Goal: Task Accomplishment & Management: Use online tool/utility

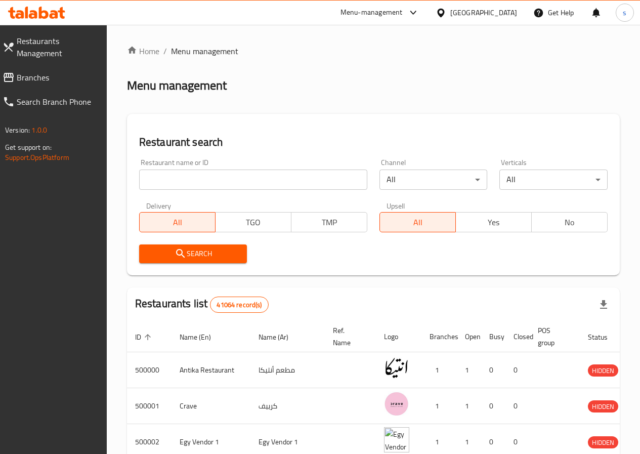
click at [46, 71] on span "Branches" at bounding box center [58, 77] width 82 height 12
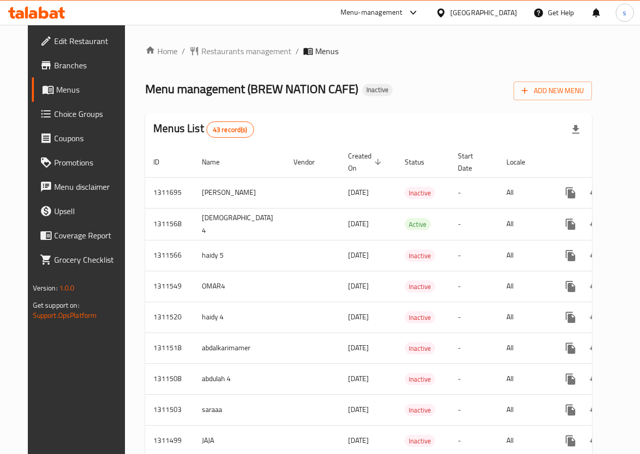
click at [54, 70] on span "Branches" at bounding box center [90, 65] width 72 height 12
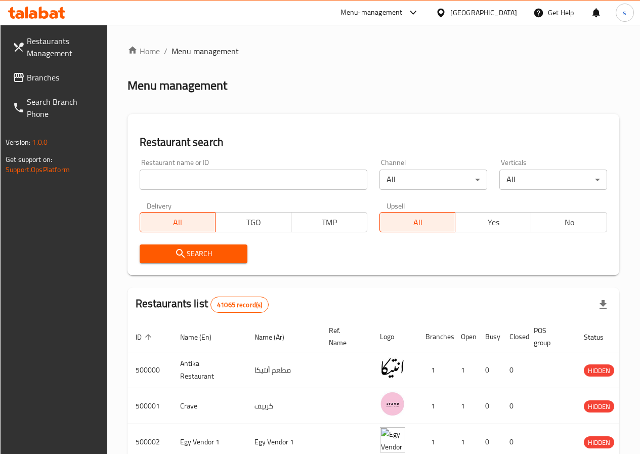
click at [204, 183] on input "search" at bounding box center [254, 180] width 228 height 20
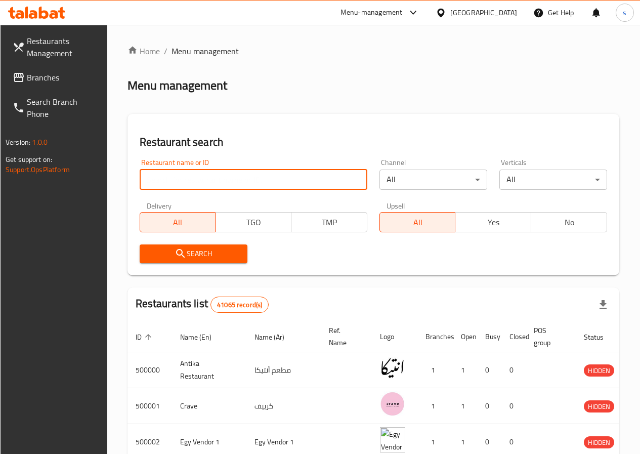
paste input "Koubasy"
type input "Koubasy"
click button "Search" at bounding box center [194, 253] width 108 height 19
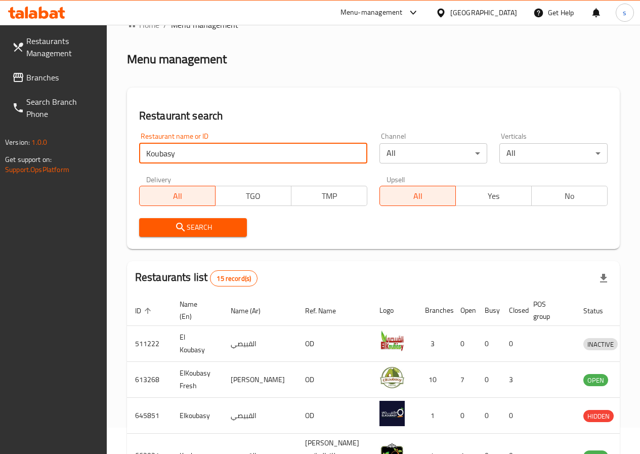
scroll to position [51, 0]
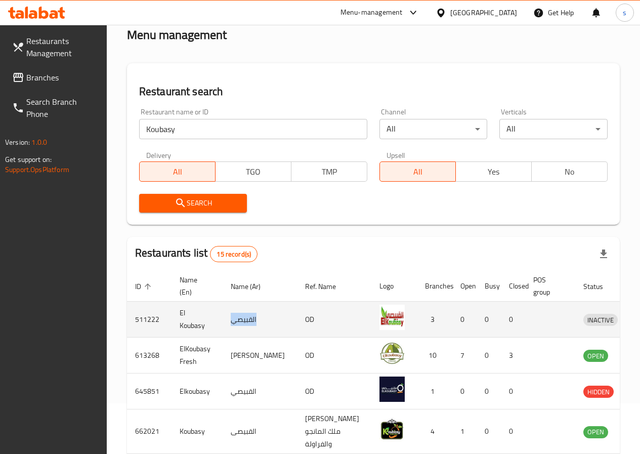
drag, startPoint x: 233, startPoint y: 327, endPoint x: 263, endPoint y: 323, distance: 30.1
click at [263, 323] on td "القبيصي" at bounding box center [260, 320] width 74 height 36
copy td "القبيصي"
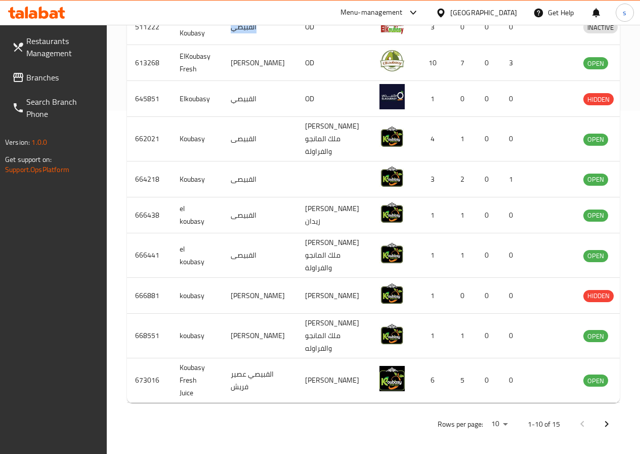
scroll to position [220, 0]
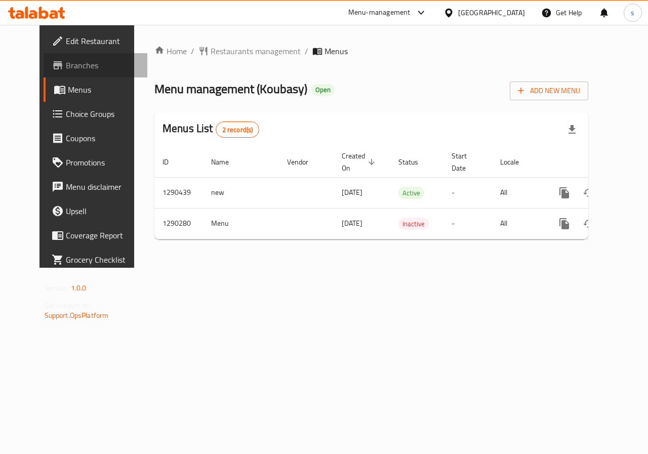
click at [66, 68] on span "Branches" at bounding box center [103, 65] width 74 height 12
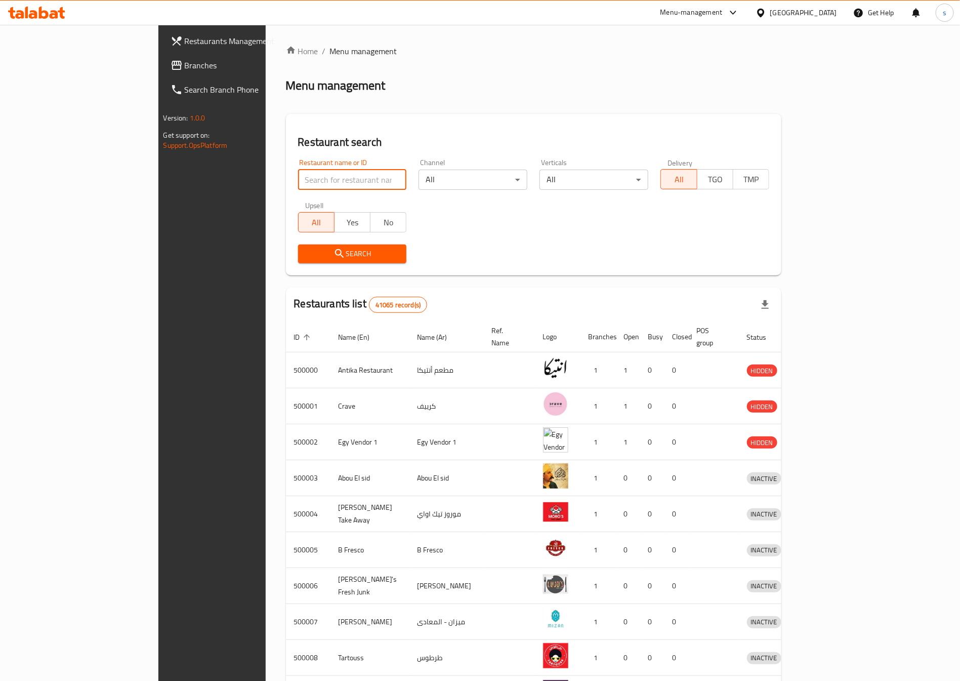
click at [302, 175] on input "search" at bounding box center [352, 180] width 109 height 20
paste input "338843570"
type input "338843570"
click button "Search" at bounding box center [352, 253] width 109 height 19
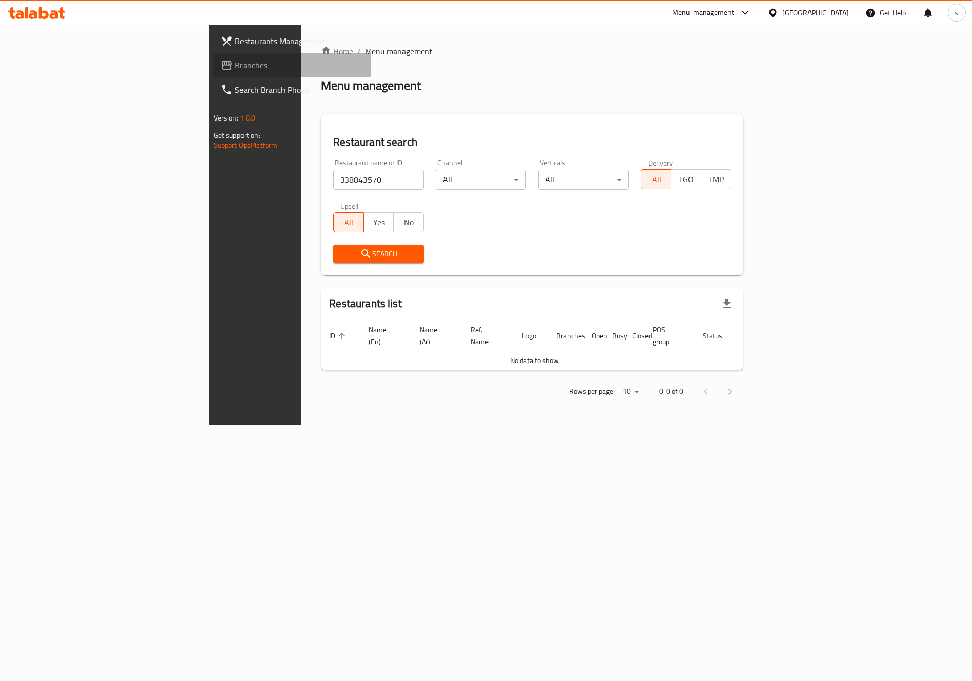
click at [235, 66] on span "Branches" at bounding box center [299, 65] width 128 height 12
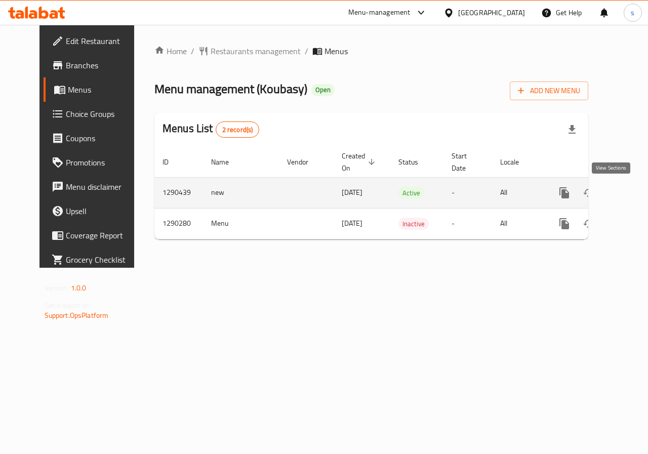
click at [631, 194] on icon "enhanced table" at bounding box center [637, 193] width 12 height 12
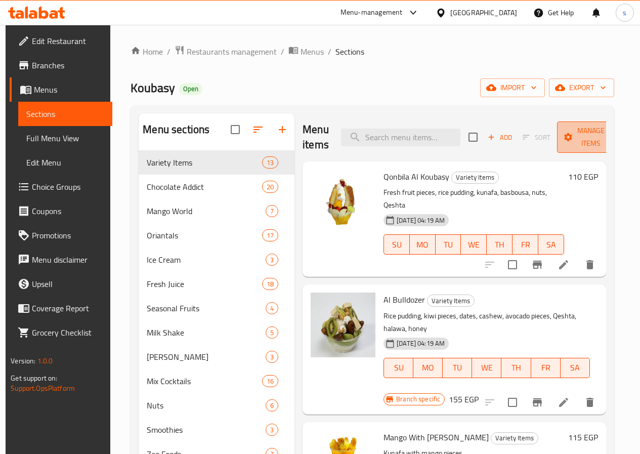
click at [576, 132] on span "Manage items" at bounding box center [591, 136] width 52 height 25
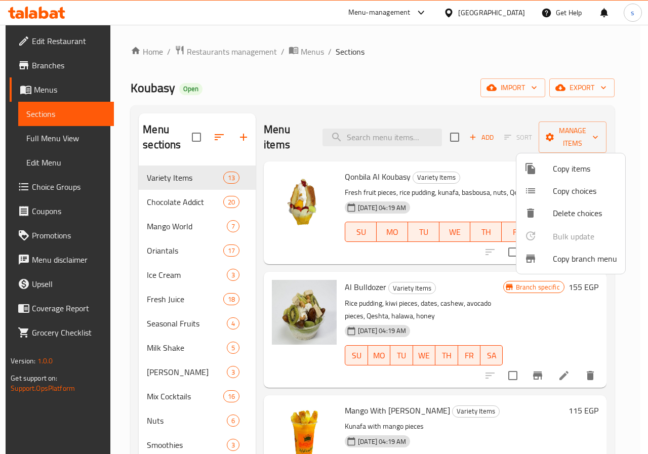
click at [569, 259] on span "Copy branch menu" at bounding box center [585, 259] width 64 height 12
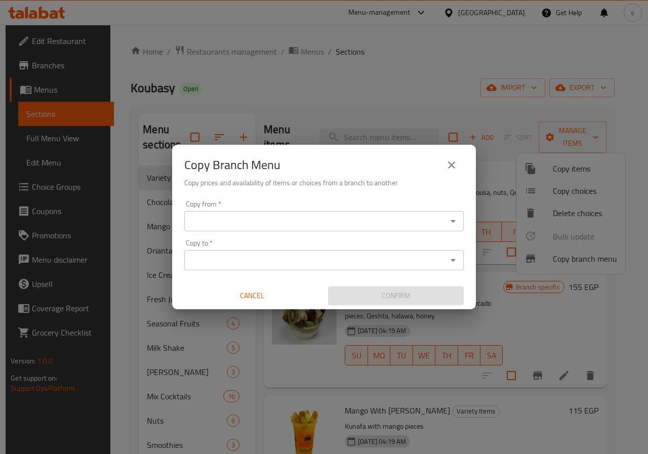
click at [358, 83] on div "Copy Branch Menu Copy prices and availability of items or choices from a branch…" at bounding box center [324, 227] width 648 height 454
click at [455, 162] on icon "close" at bounding box center [451, 165] width 12 height 12
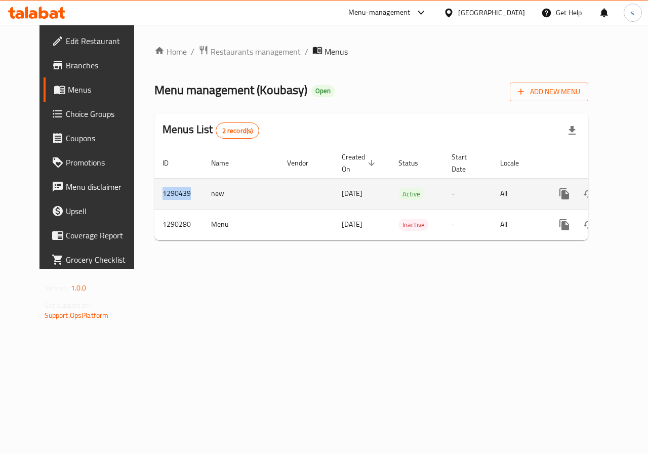
drag, startPoint x: 165, startPoint y: 193, endPoint x: 137, endPoint y: 197, distance: 28.2
click at [154, 197] on td "1290439" at bounding box center [178, 193] width 49 height 31
copy td "1290439"
click at [159, 190] on td "1290439" at bounding box center [178, 193] width 49 height 31
click at [631, 191] on icon "enhanced table" at bounding box center [637, 194] width 12 height 12
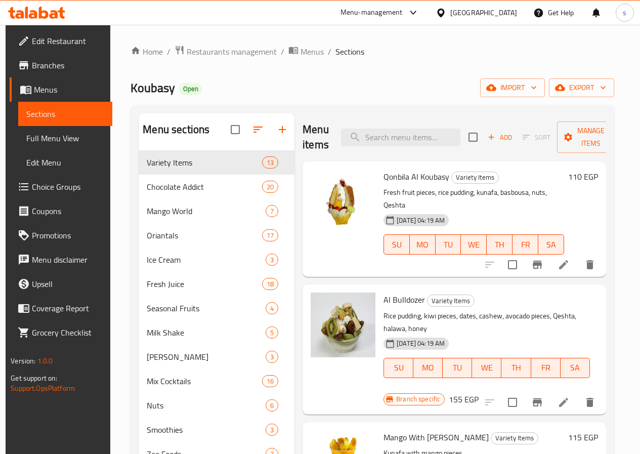
click at [63, 38] on span "Edit Restaurant" at bounding box center [68, 41] width 72 height 12
